Goal: Transaction & Acquisition: Purchase product/service

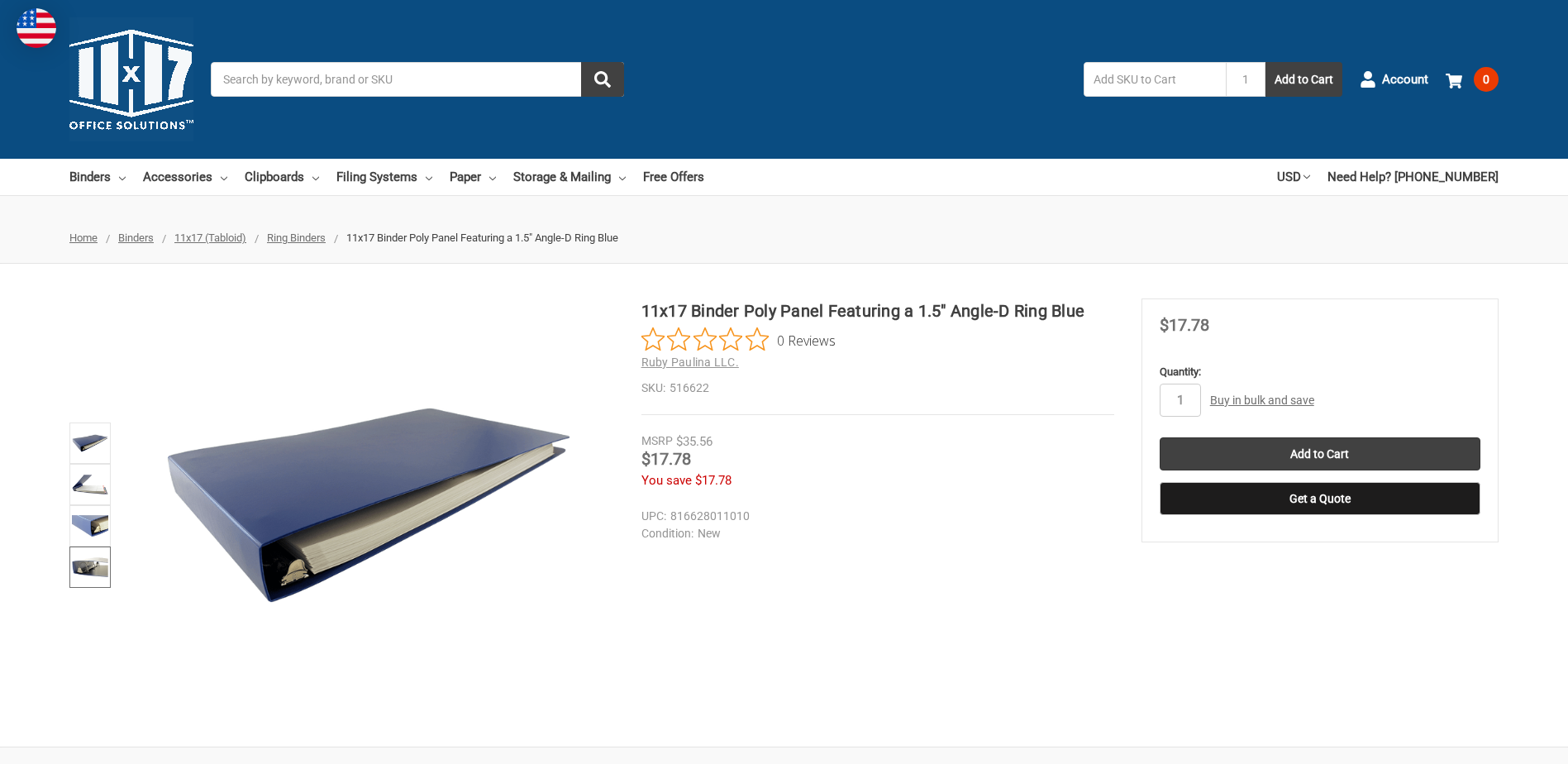
click at [97, 569] on img at bounding box center [90, 567] width 36 height 36
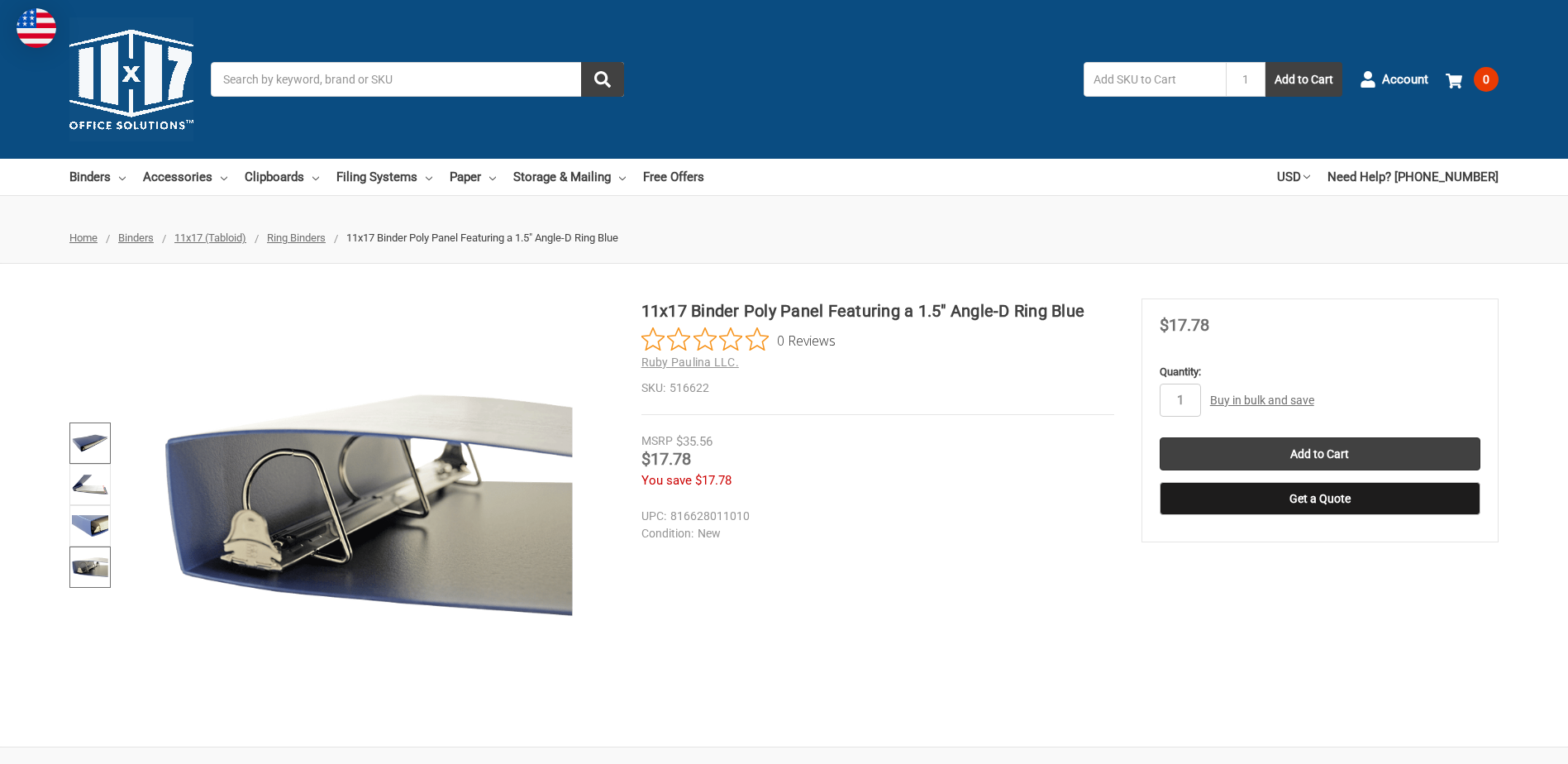
click at [93, 445] on img at bounding box center [90, 442] width 36 height 36
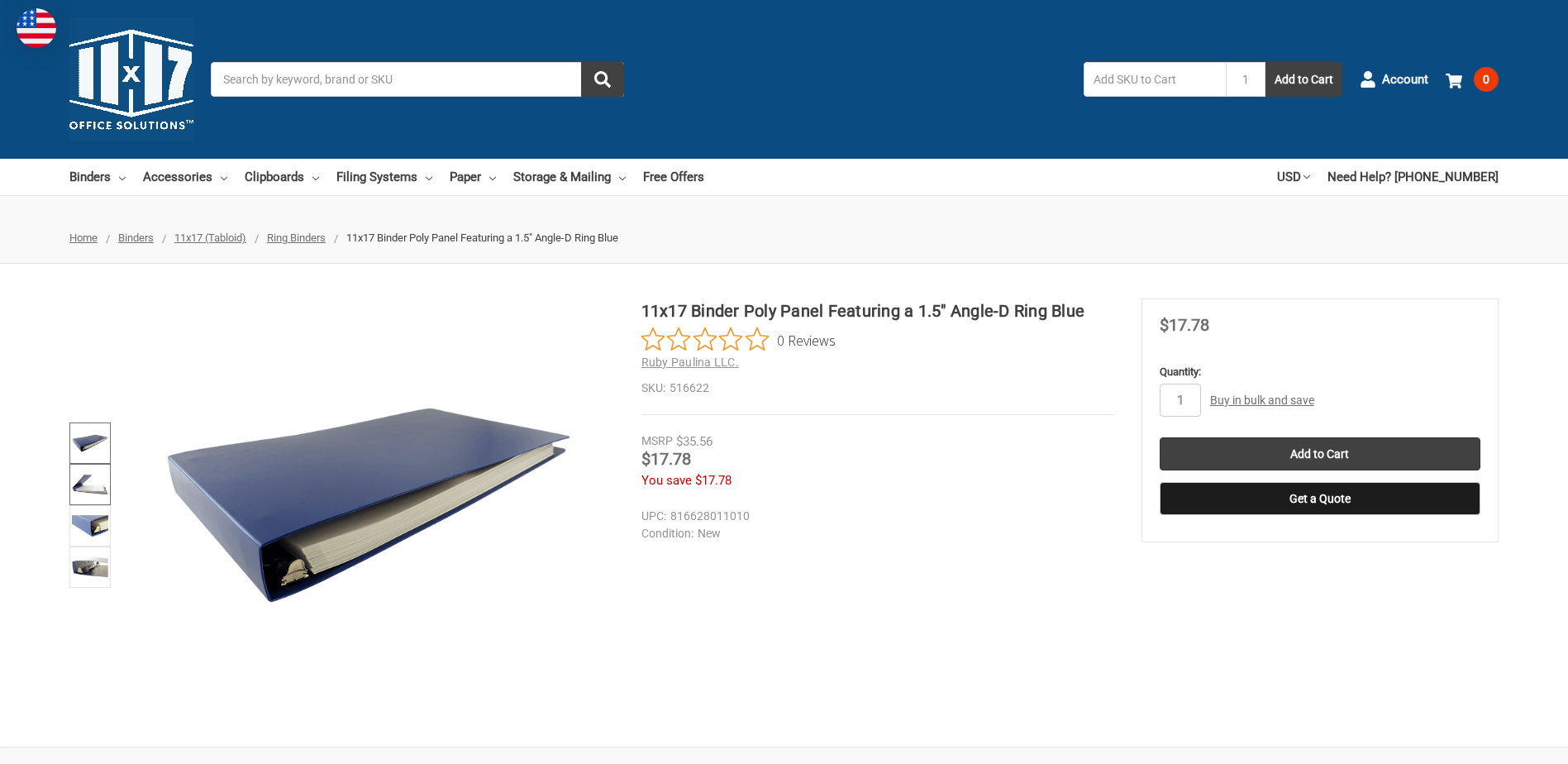
click at [94, 493] on img at bounding box center [90, 484] width 36 height 36
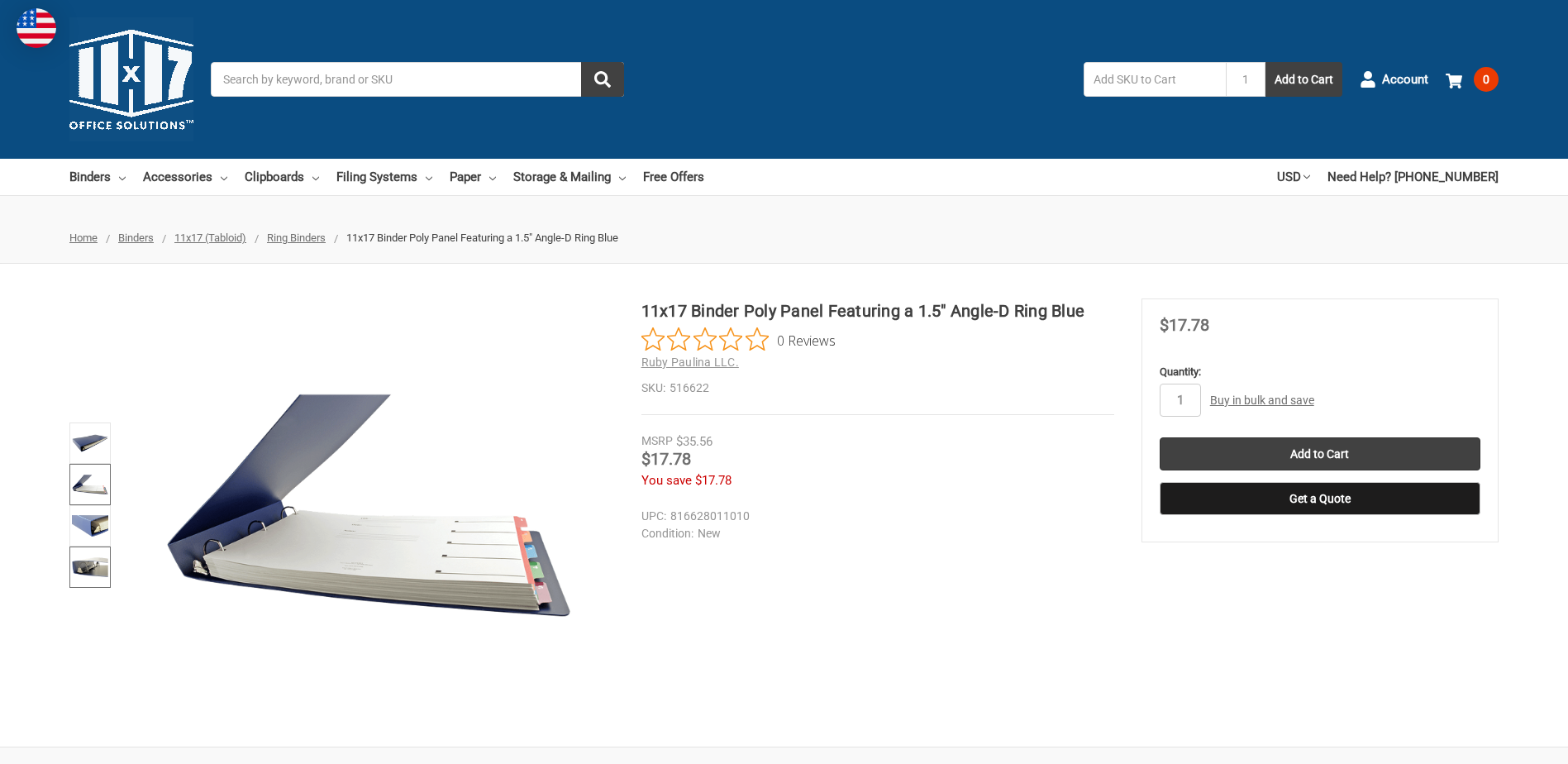
click at [83, 546] on link at bounding box center [90, 567] width 41 height 41
